Goal: Transaction & Acquisition: Purchase product/service

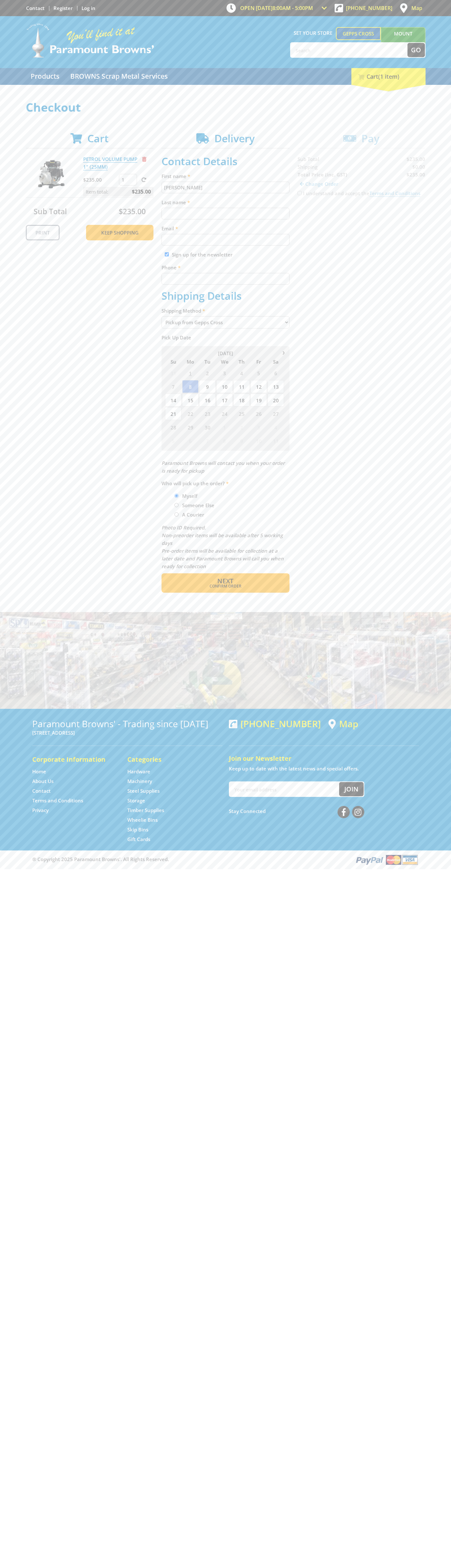
type input "[PERSON_NAME]"
type input "[EMAIL_ADDRESS][DOMAIN_NAME]"
type input "0293744000"
click at [226, 581] on span "Next" at bounding box center [226, 581] width 16 height 9
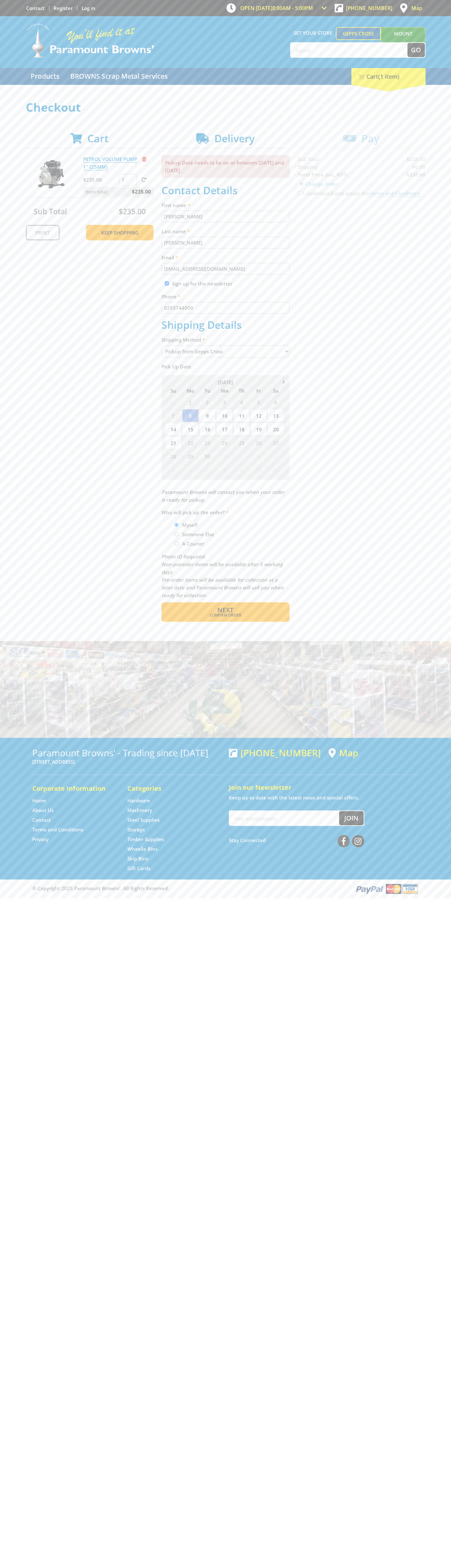
type input "[PERSON_NAME]"
click at [226, 616] on span "Confirm order" at bounding box center [225, 616] width 100 height 4
click at [226, 610] on span "Next" at bounding box center [226, 610] width 16 height 9
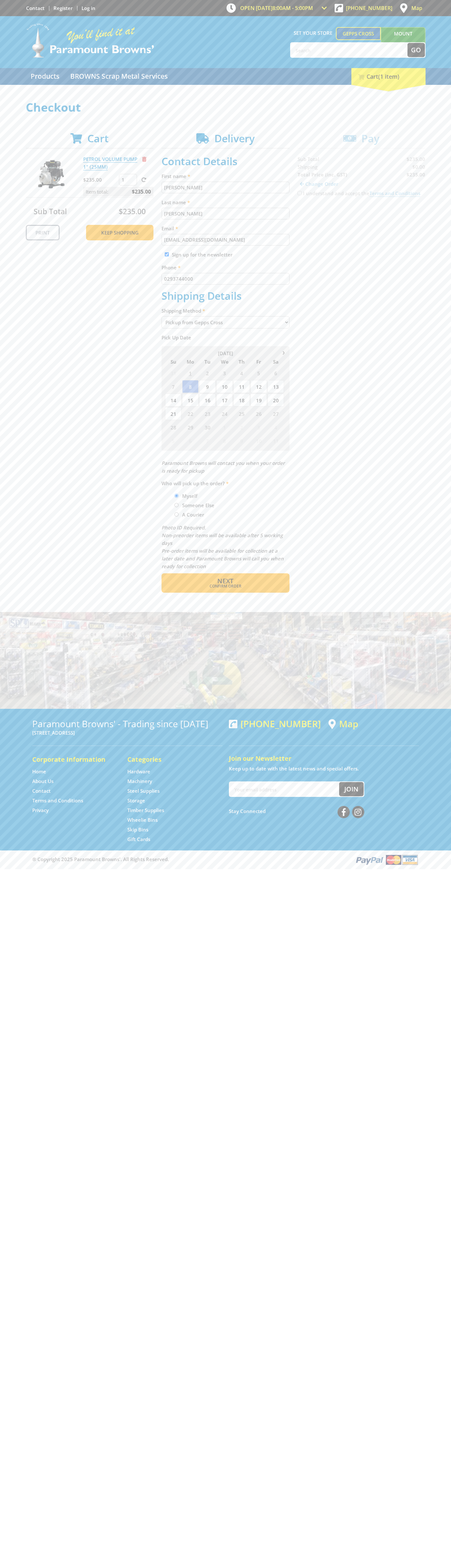
click at [144, 159] on span "Remove from cart" at bounding box center [144, 159] width 5 height 5
